Goal: Task Accomplishment & Management: Use online tool/utility

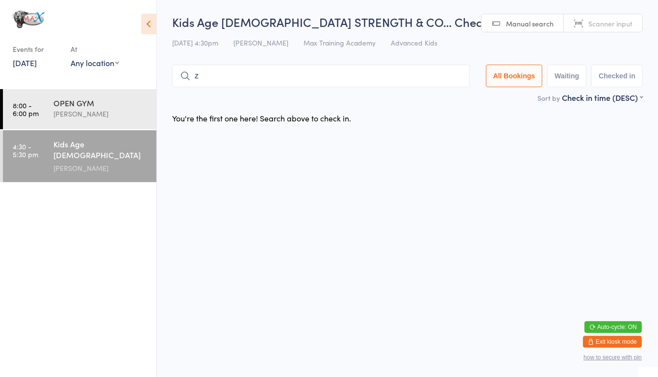
type input "za"
click at [432, 79] on input "za" at bounding box center [320, 76] width 297 height 23
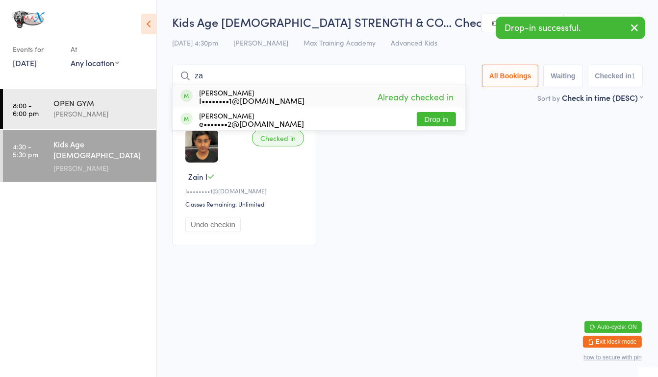
click at [452, 74] on input "za" at bounding box center [319, 76] width 294 height 23
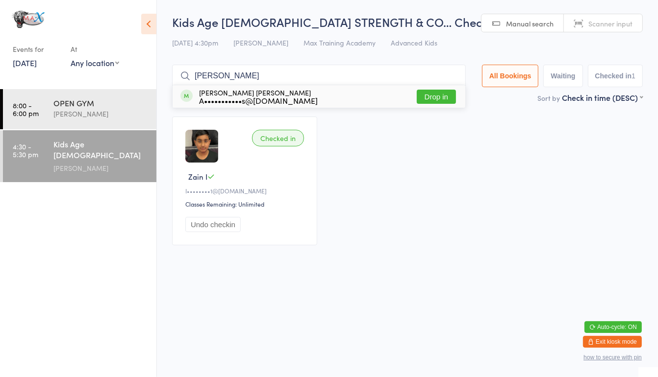
type input "[PERSON_NAME]"
click at [443, 100] on button "Drop in" at bounding box center [435, 97] width 39 height 14
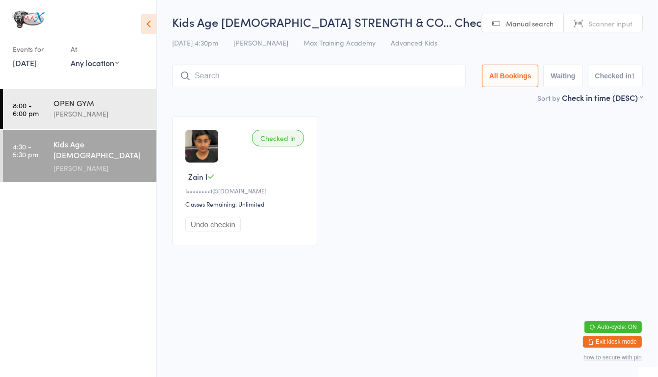
type input "c"
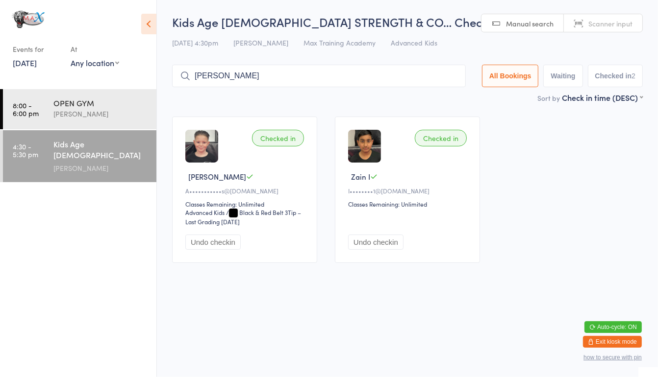
type input "[PERSON_NAME]"
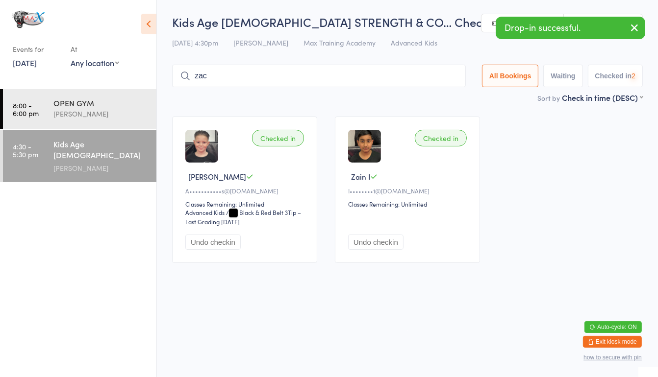
type input "[PERSON_NAME]"
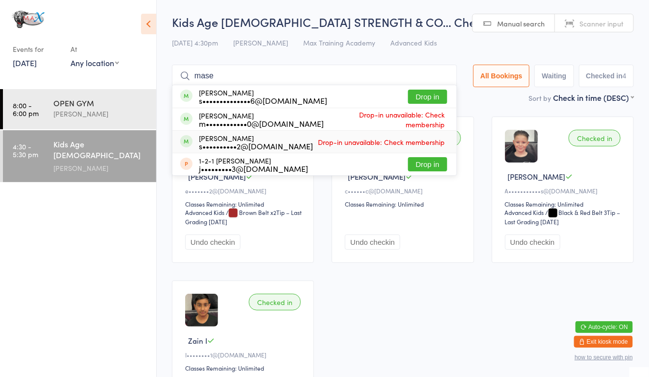
type input "mase"
click at [269, 140] on div "[PERSON_NAME] s••••••••••2@[DOMAIN_NAME]" at bounding box center [256, 142] width 114 height 16
